Goal: Task Accomplishment & Management: Manage account settings

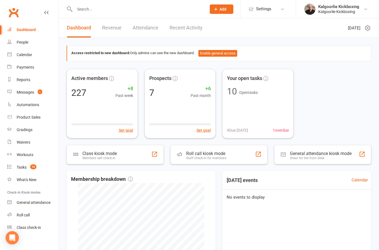
click at [31, 94] on div "Messages" at bounding box center [25, 92] width 17 height 4
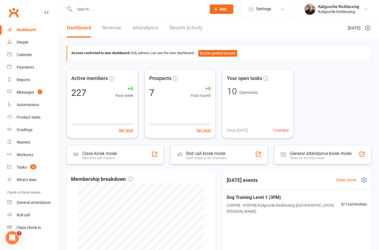
click at [315, 196] on span "Dog Training Level 1 (3PM)" at bounding box center [284, 197] width 115 height 7
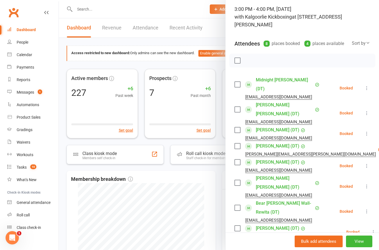
scroll to position [36, 0]
click at [197, 191] on div at bounding box center [219, 125] width 320 height 250
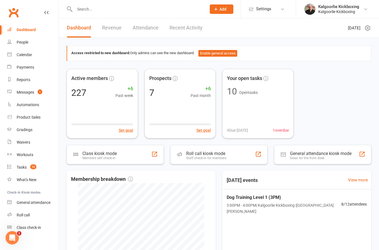
click at [35, 92] on link "Messages 1" at bounding box center [32, 92] width 51 height 12
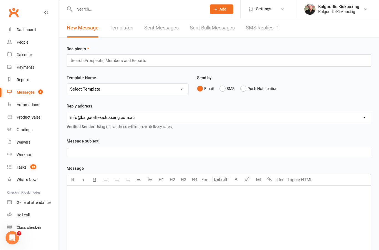
click at [263, 28] on link "SMS Replies 1" at bounding box center [262, 27] width 33 height 19
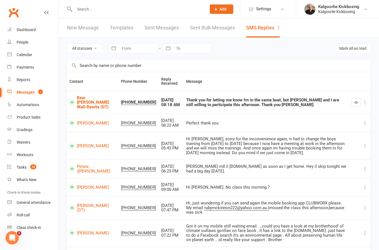
click at [87, 107] on link "Bear [PERSON_NAME] Wall-Rewita (DT)" at bounding box center [92, 102] width 47 height 14
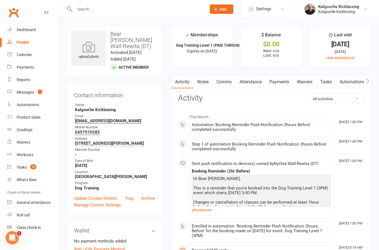
click at [31, 92] on div "Messages" at bounding box center [25, 92] width 17 height 4
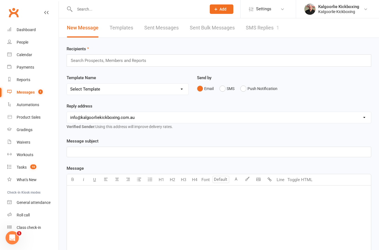
click at [258, 28] on link "SMS Replies 1" at bounding box center [262, 27] width 33 height 19
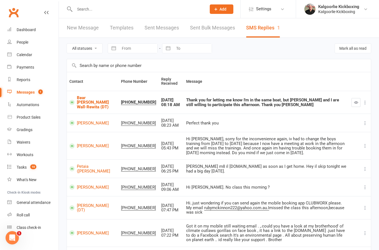
click at [357, 104] on icon "button" at bounding box center [356, 102] width 4 height 4
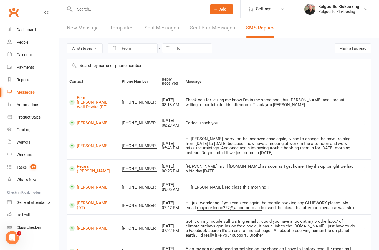
click at [22, 30] on div "Dashboard" at bounding box center [26, 29] width 19 height 4
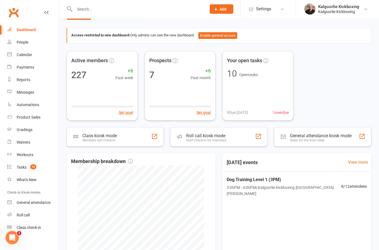
scroll to position [18, 0]
click at [21, 54] on div "Calendar" at bounding box center [25, 54] width 16 height 4
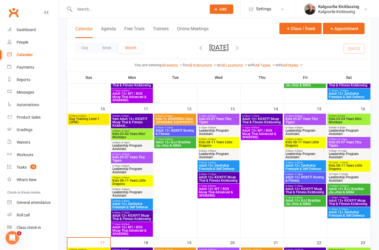
scroll to position [266, 0]
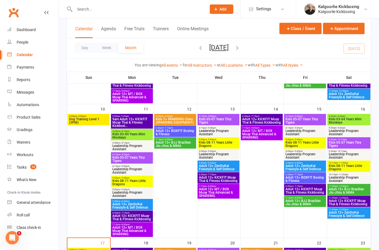
click at [88, 124] on span "Dog Training Level 1 (3PM)" at bounding box center [89, 120] width 40 height 7
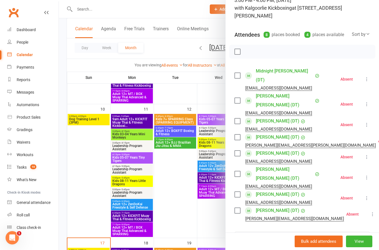
scroll to position [49, 0]
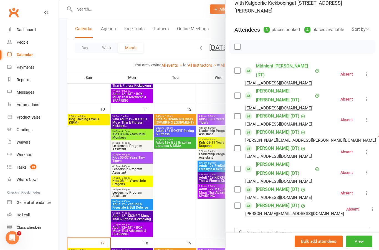
click at [238, 186] on label at bounding box center [237, 189] width 6 height 6
click at [238, 202] on label at bounding box center [237, 205] width 6 height 6
click at [237, 93] on label at bounding box center [237, 96] width 6 height 6
click at [239, 68] on label at bounding box center [237, 71] width 6 height 6
click at [242, 111] on div "[PERSON_NAME] (DT) [EMAIL_ADDRESS][DOMAIN_NAME]" at bounding box center [274, 119] width 80 height 16
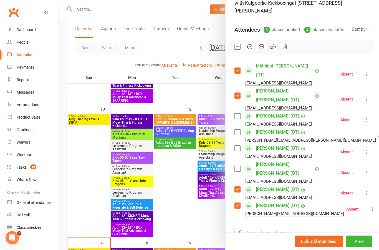
click at [235, 113] on label at bounding box center [237, 116] width 6 height 6
click at [239, 129] on label at bounding box center [237, 132] width 6 height 6
click at [252, 44] on icon "button" at bounding box center [249, 46] width 5 height 5
click at [90, 151] on div at bounding box center [219, 125] width 320 height 250
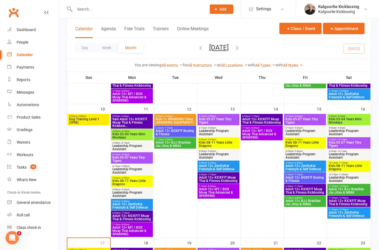
click at [89, 119] on span "Dog Training Level 1 (3PM)" at bounding box center [89, 120] width 40 height 7
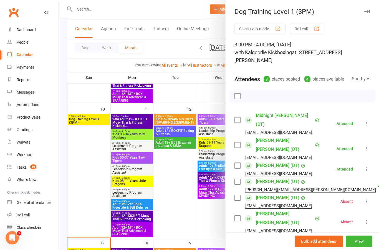
click at [91, 177] on div at bounding box center [219, 125] width 320 height 250
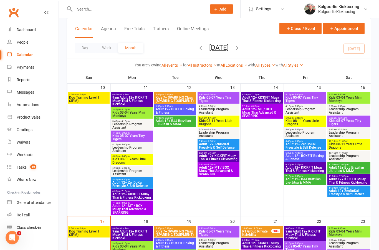
scroll to position [288, 0]
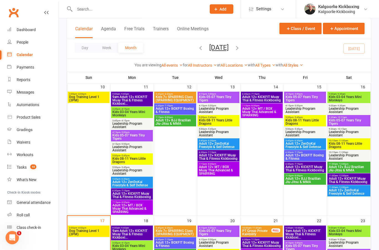
click at [90, 229] on span "Dog Training Level 1 (3PM)" at bounding box center [89, 232] width 40 height 7
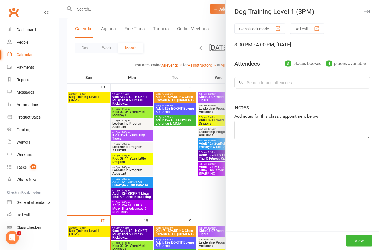
scroll to position [288, 0]
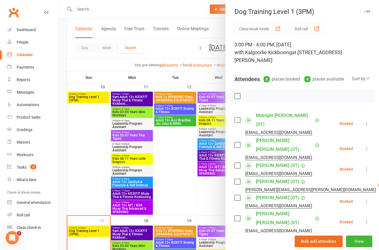
click at [84, 185] on div at bounding box center [219, 125] width 320 height 250
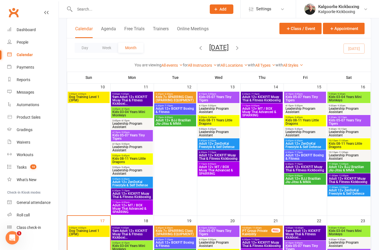
click at [89, 226] on div "3:00pm - 4:00pm Dog Training Level 1 (3PM)" at bounding box center [89, 230] width 42 height 11
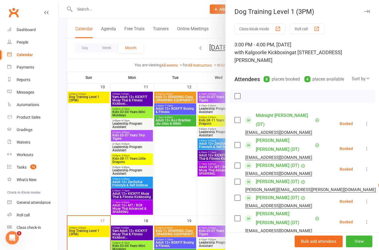
click at [90, 187] on div at bounding box center [219, 125] width 320 height 250
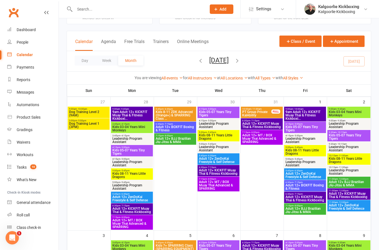
scroll to position [0, 0]
